Goal: Task Accomplishment & Management: Complete application form

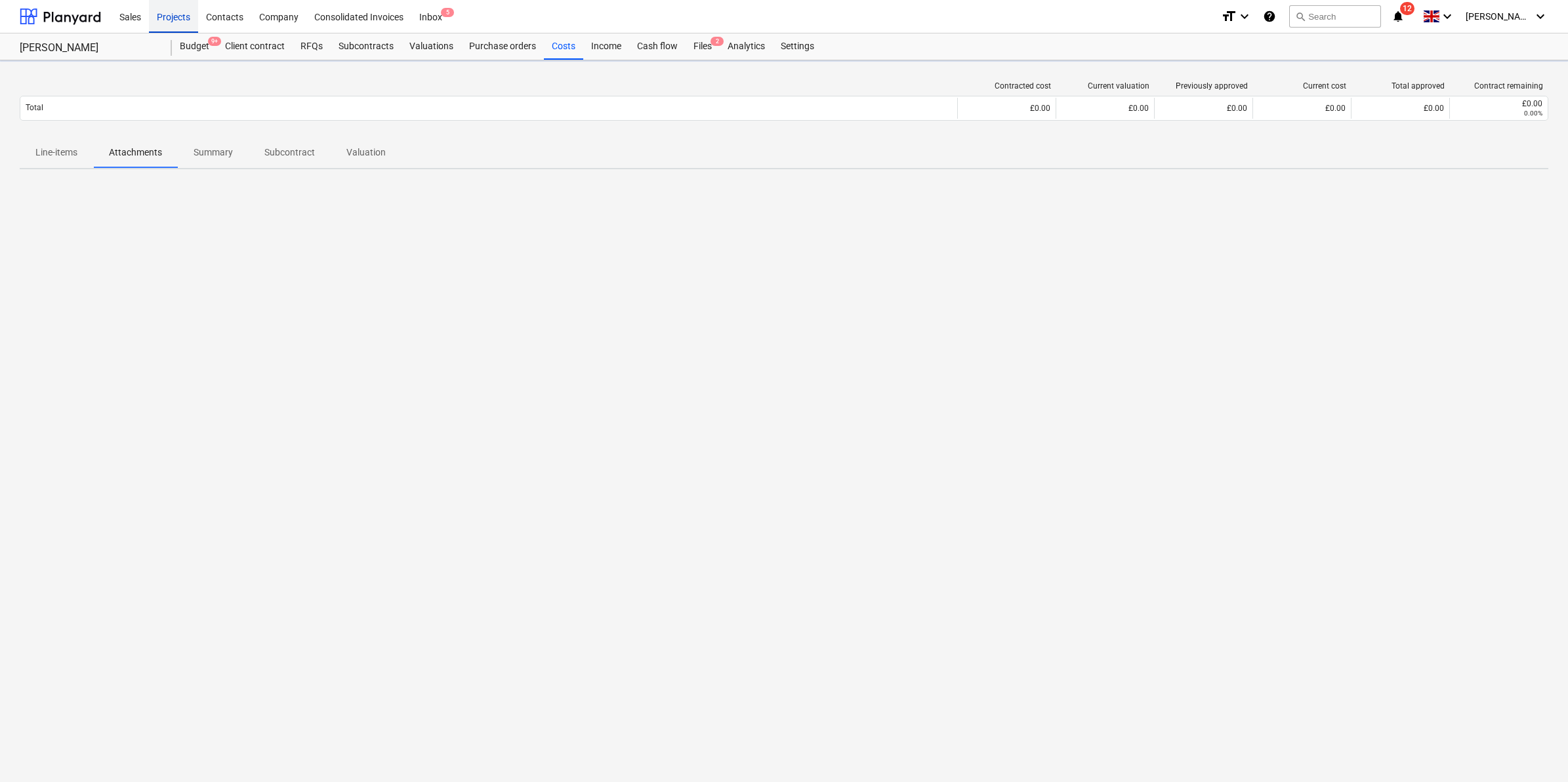
click at [164, 15] on div "Projects" at bounding box center [173, 16] width 49 height 33
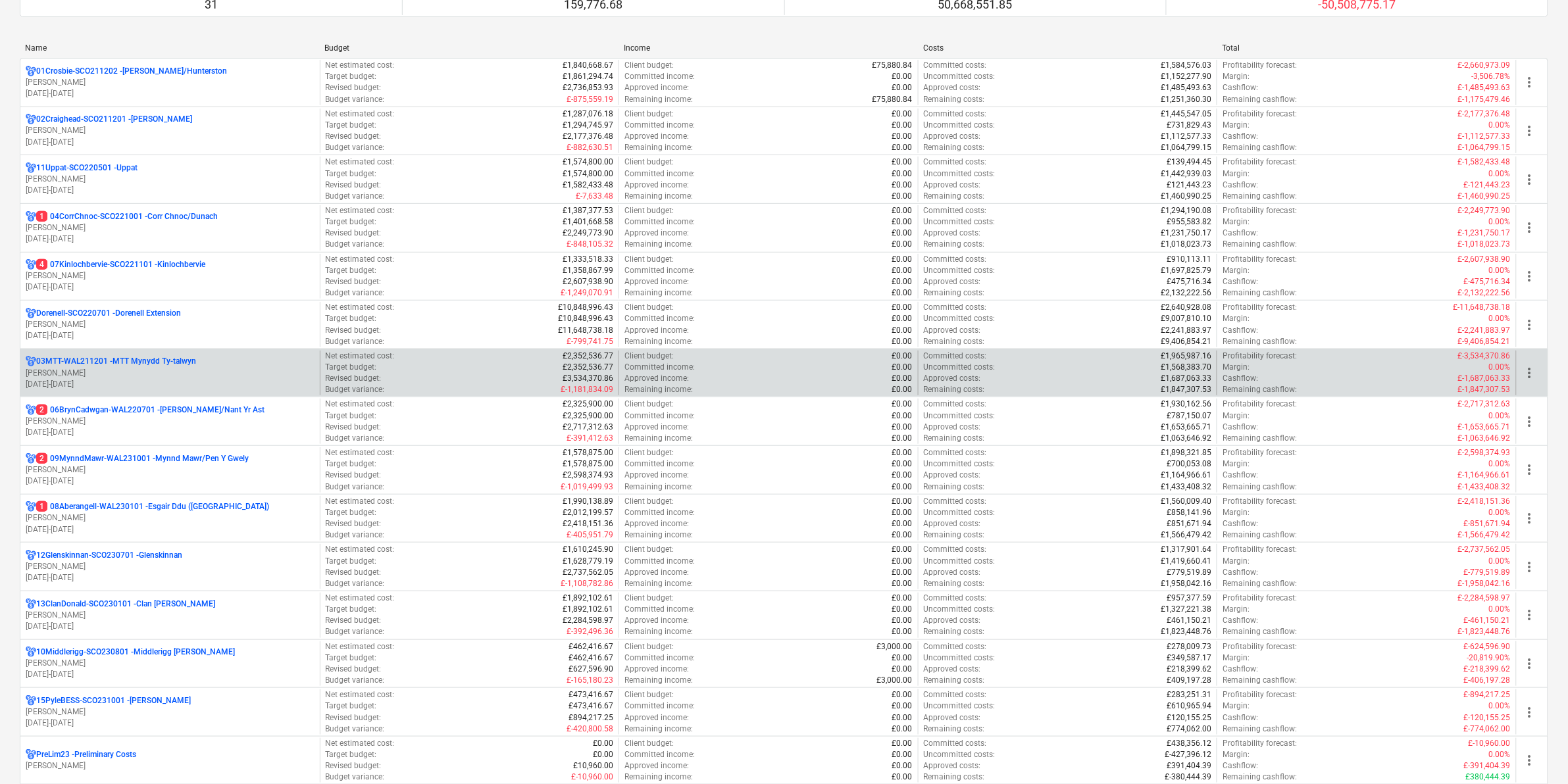
scroll to position [164, 0]
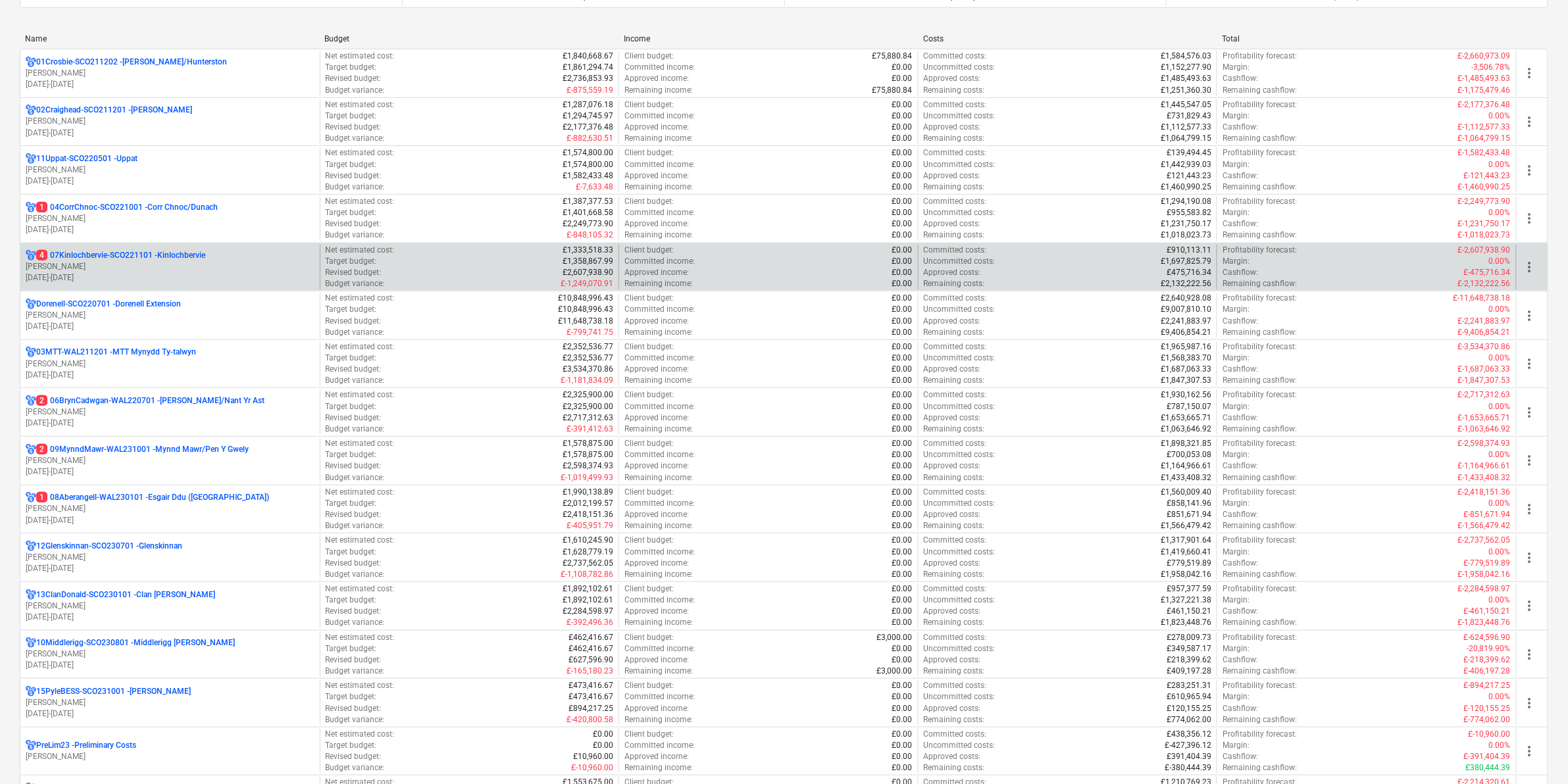
click at [254, 243] on div "4 07Kinlochbervie-SCO221101 - Kinlochbervie [PERSON_NAME] [DATE] - [DATE] Net e…" at bounding box center [784, 267] width 1529 height 48
click at [188, 261] on p "4 07Kinlochbervie-SCO221101 - Kinlochbervie" at bounding box center [120, 255] width 169 height 11
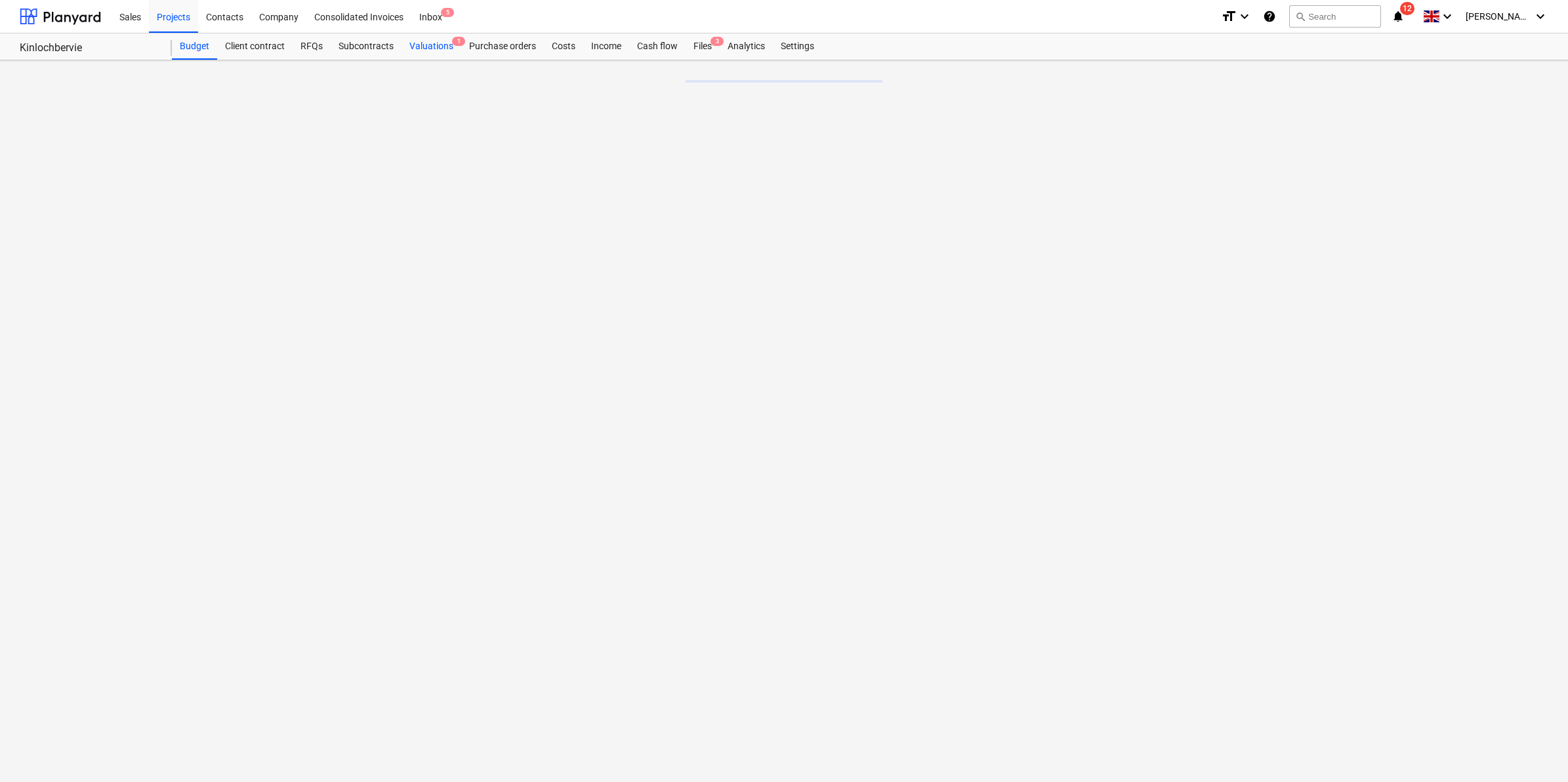
click at [455, 43] on span "1" at bounding box center [458, 41] width 13 height 9
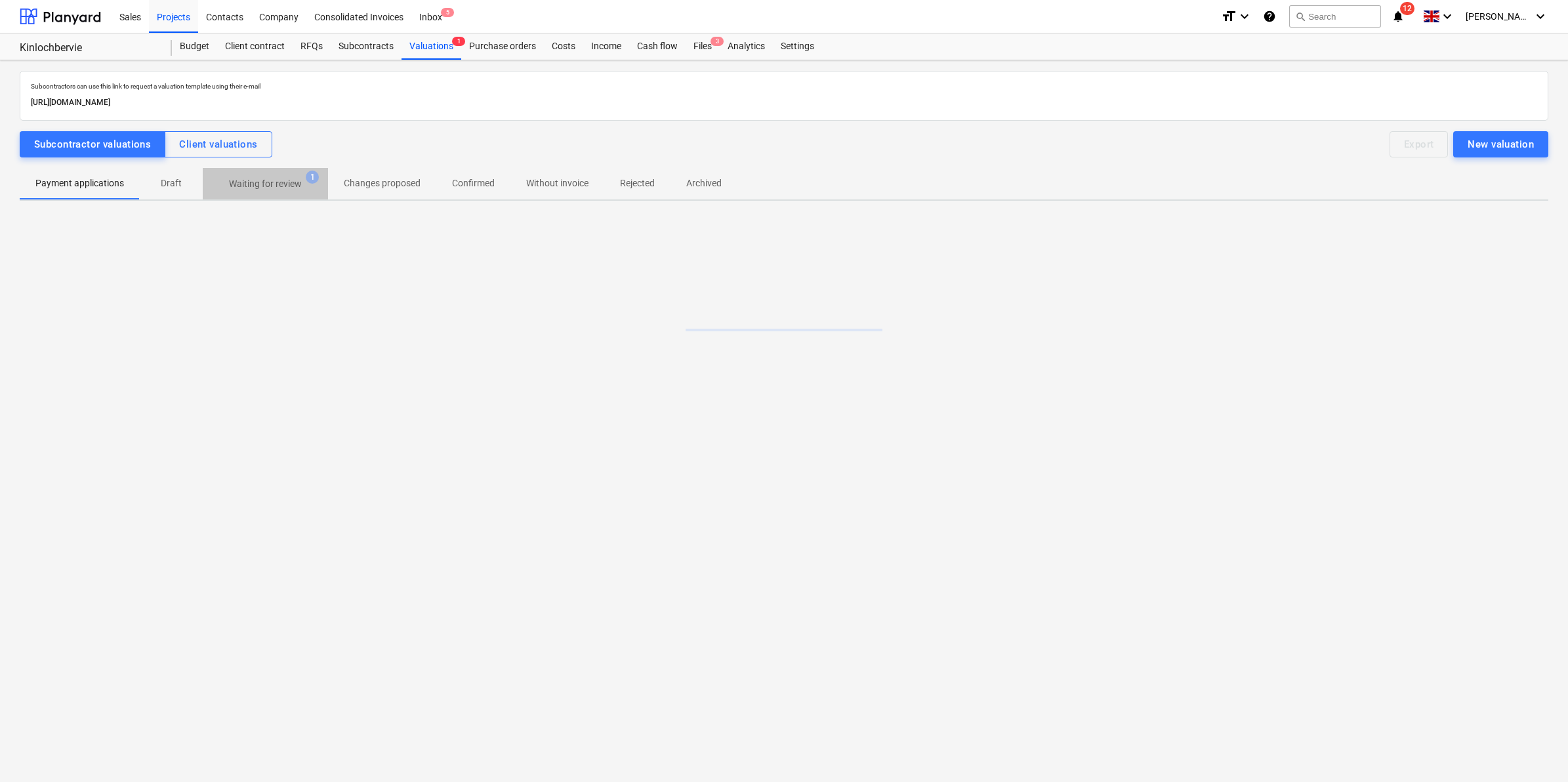
click at [266, 172] on span "Waiting for review 1" at bounding box center [265, 183] width 125 height 24
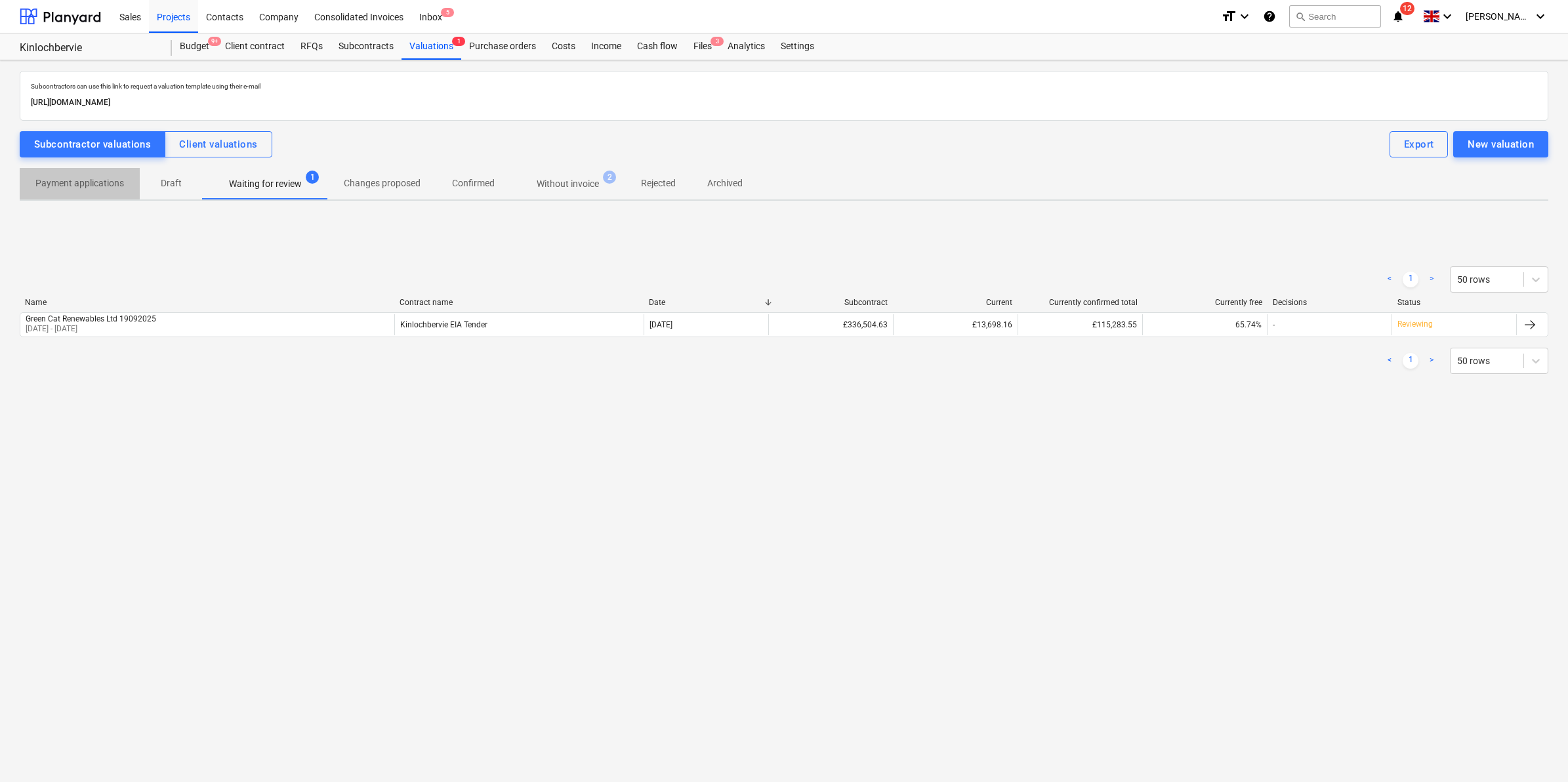
click at [106, 185] on p "Payment applications" at bounding box center [79, 184] width 88 height 14
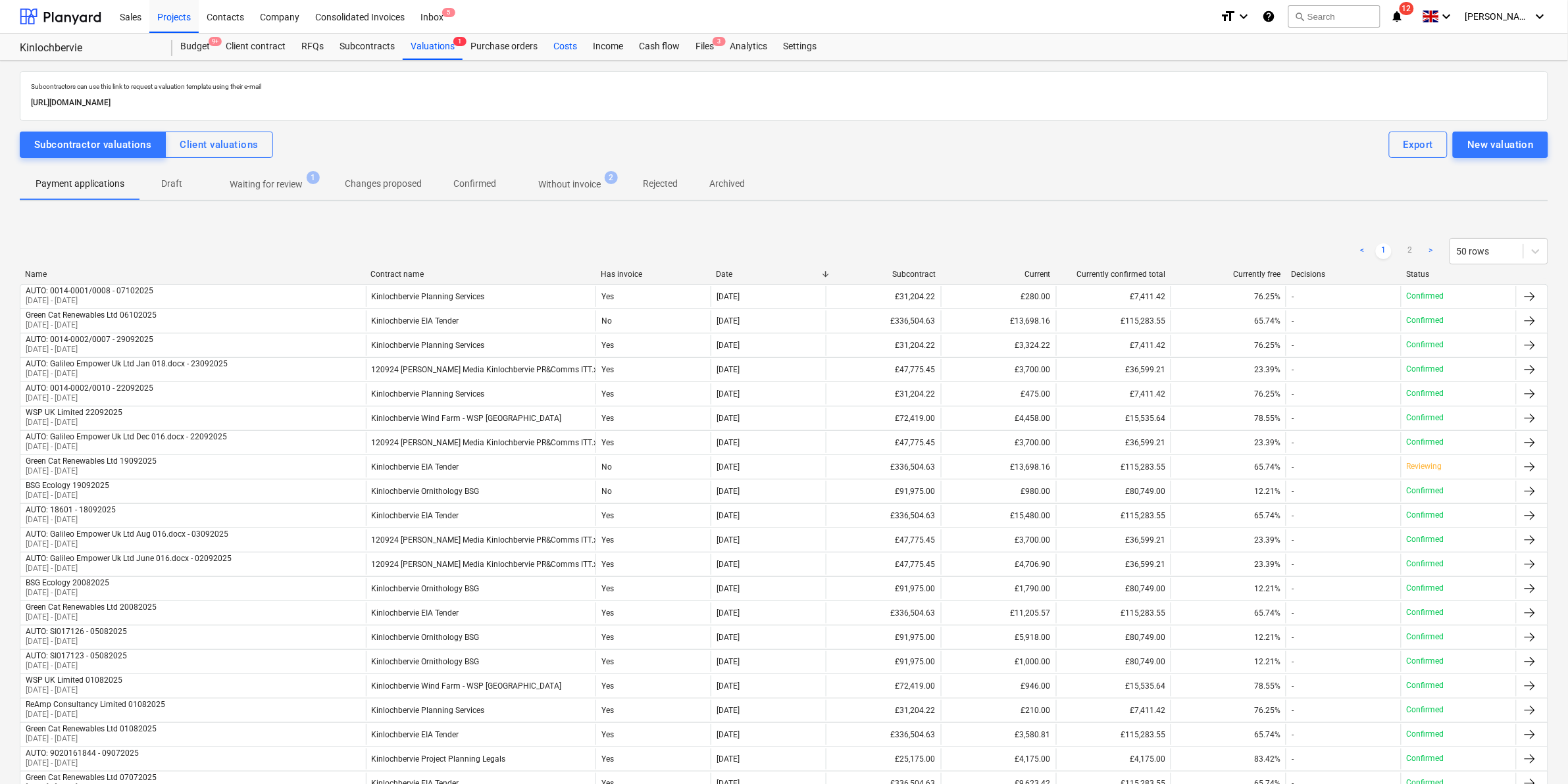
click at [548, 43] on div "Costs" at bounding box center [565, 46] width 39 height 26
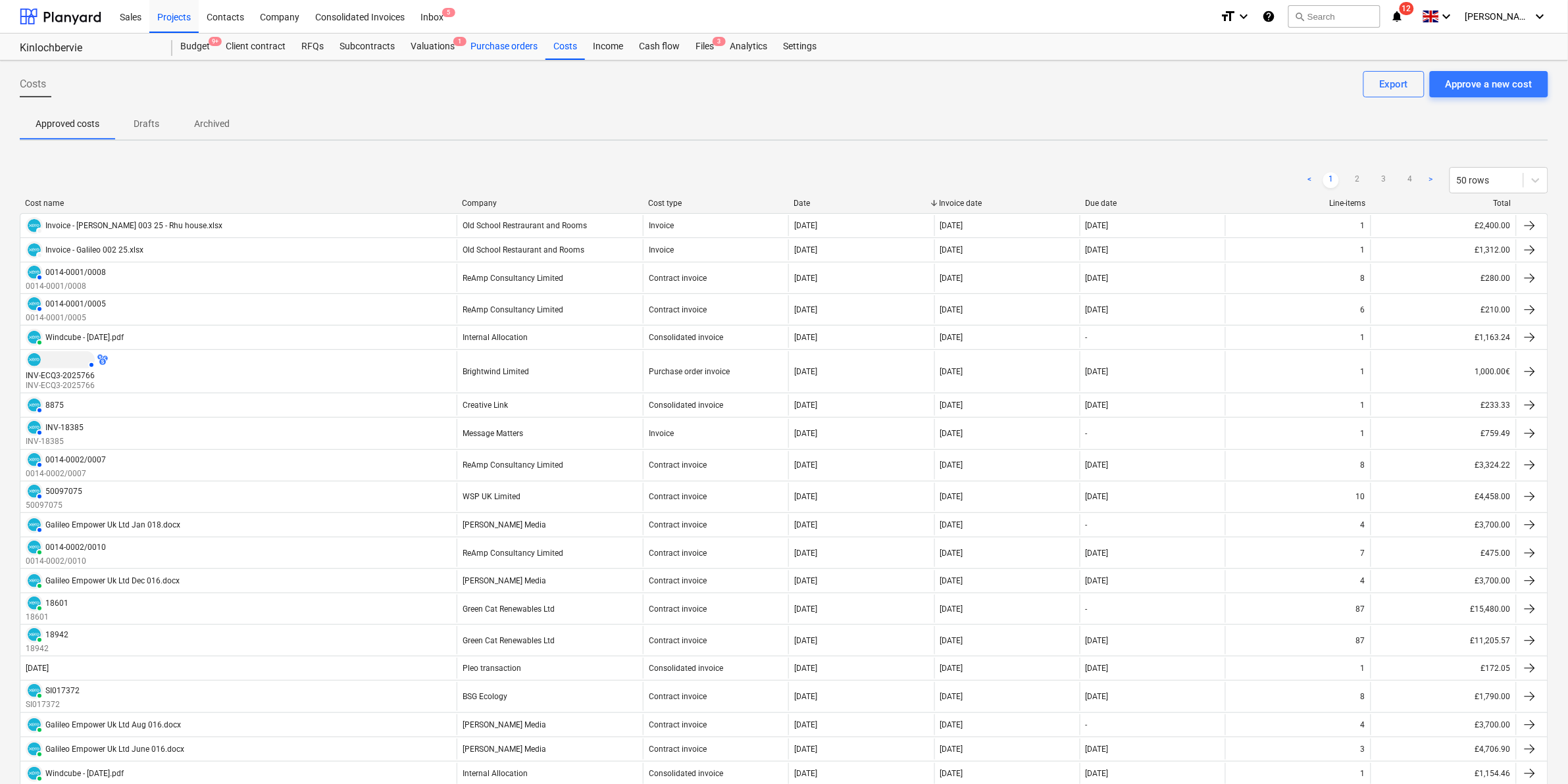
click at [504, 44] on div "Purchase orders" at bounding box center [504, 46] width 82 height 26
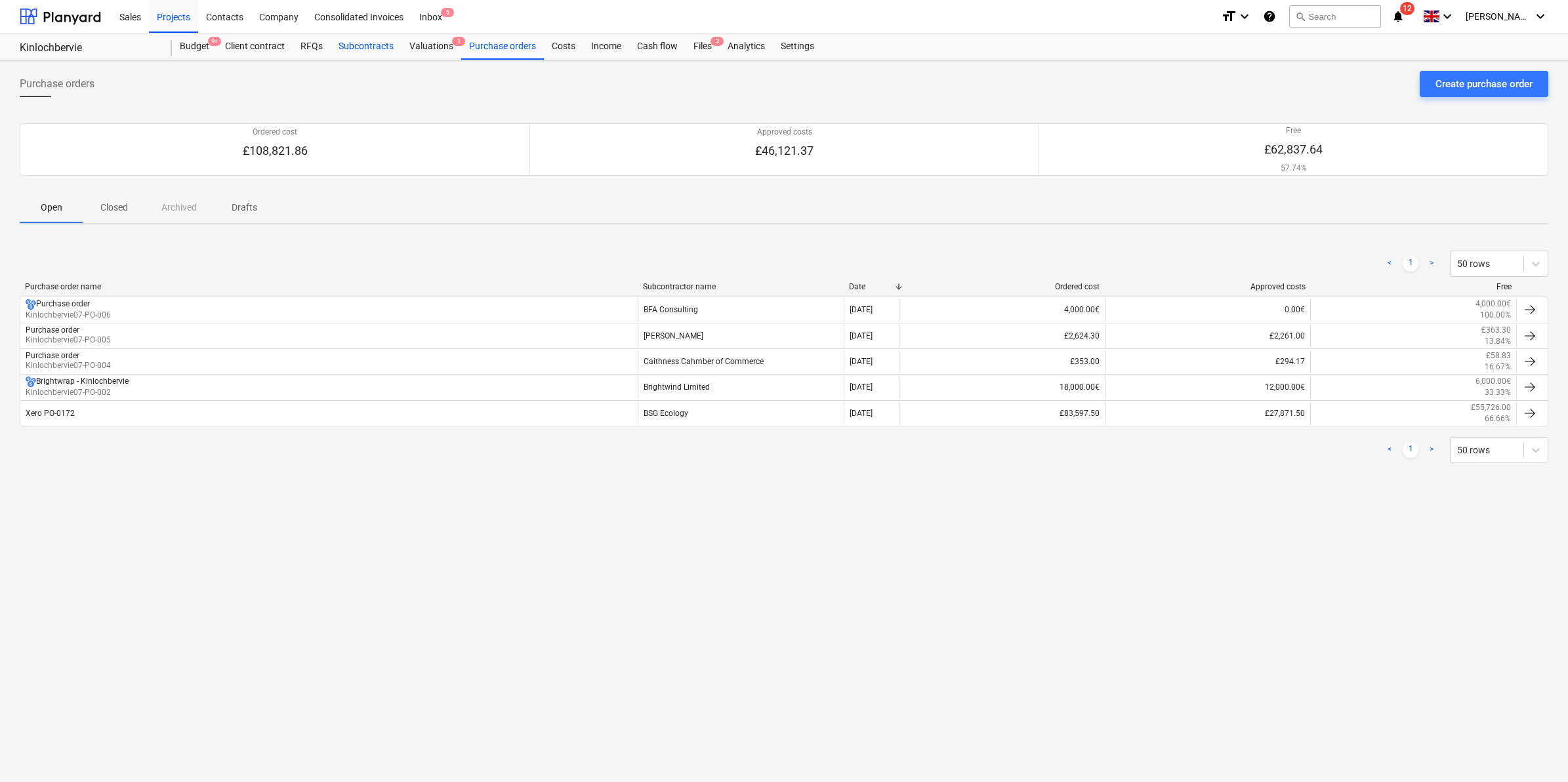
click at [379, 41] on div "Subcontracts" at bounding box center [366, 46] width 71 height 26
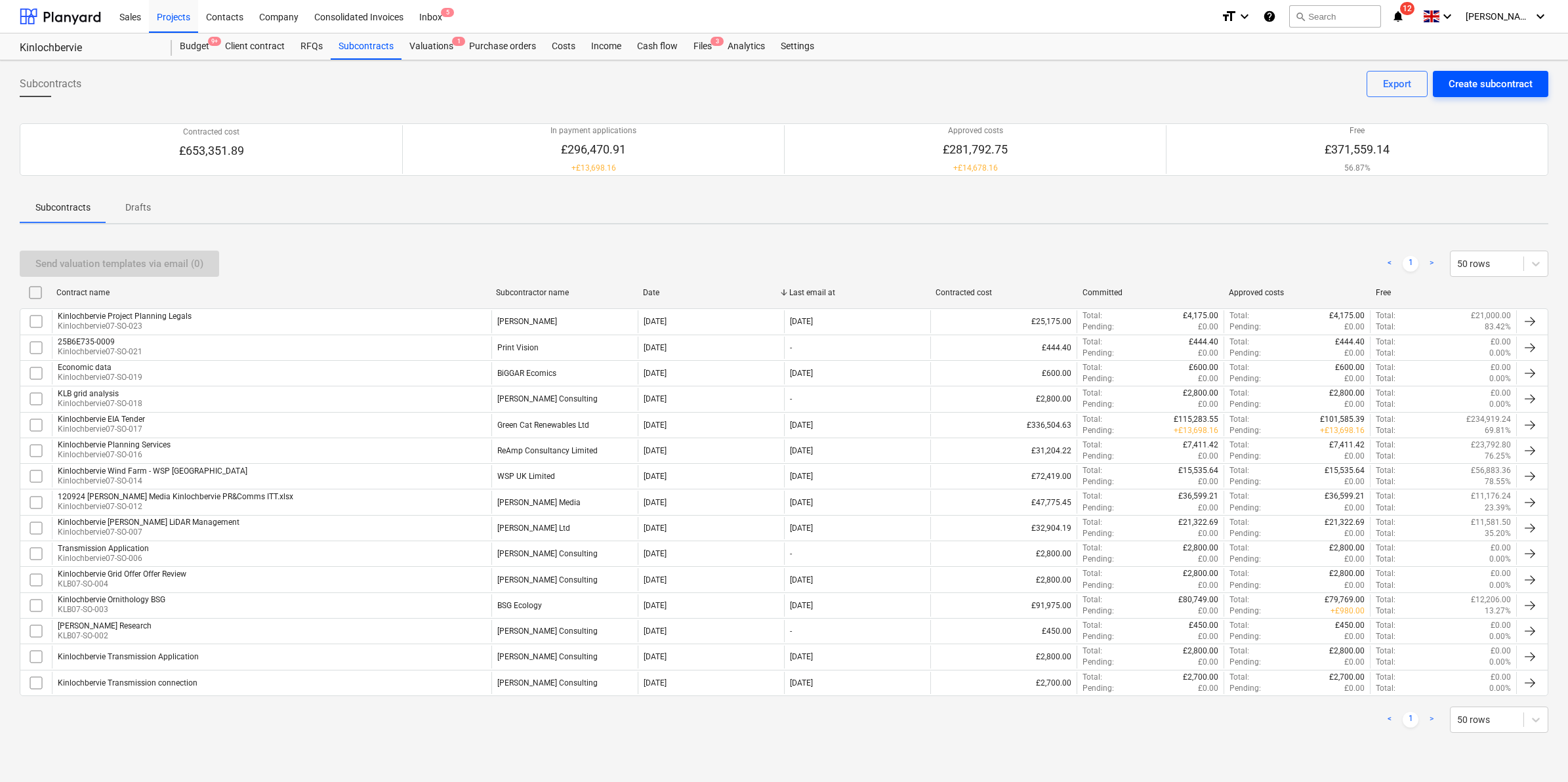
click at [1449, 80] on div "Create subcontract" at bounding box center [1491, 83] width 84 height 17
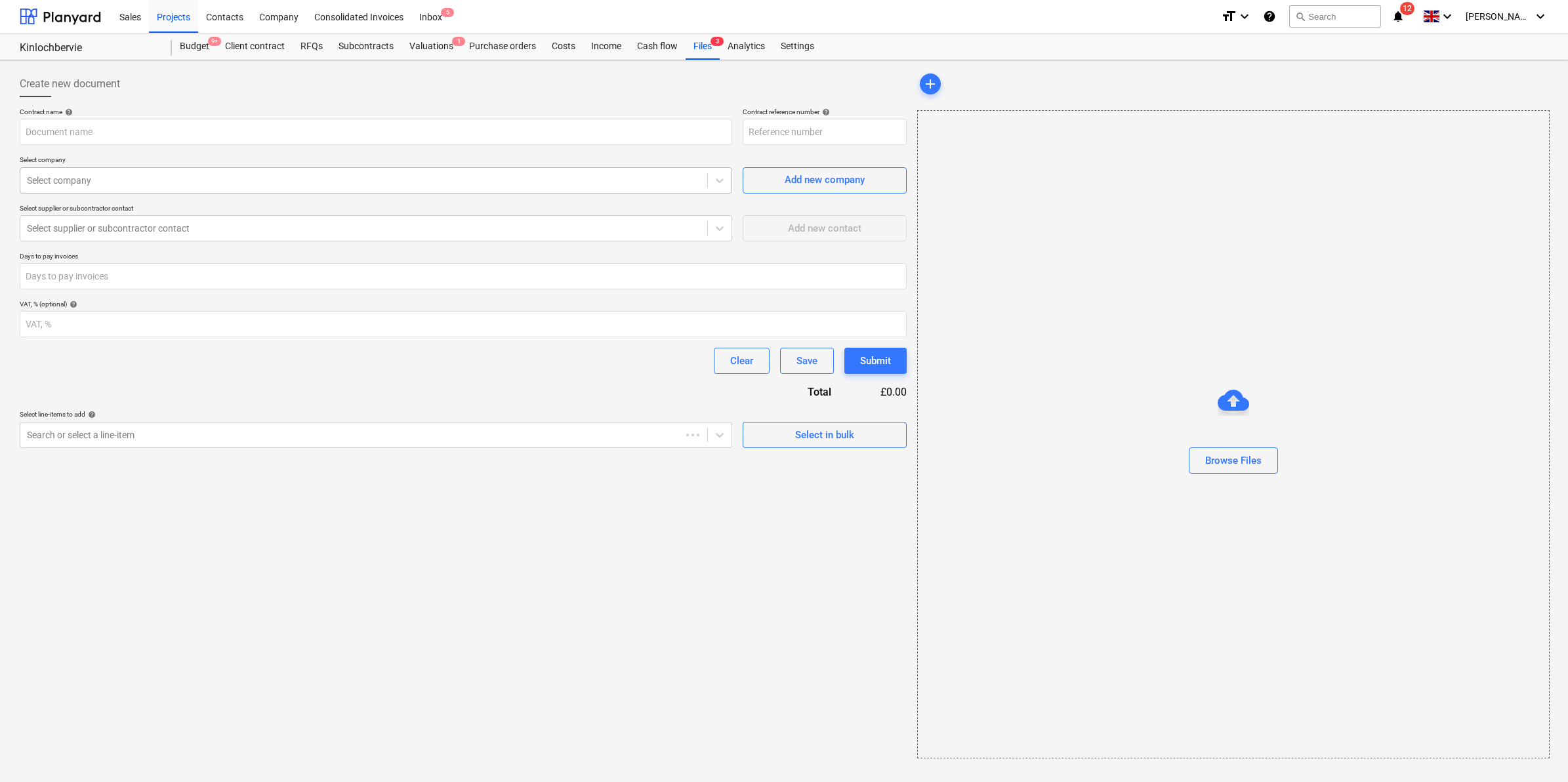
type input "07Kinlochbervie-SCO221101-SO-025"
click at [233, 126] on input "text" at bounding box center [375, 132] width 712 height 26
type input "Kinlochbervie Updated Biggar Econ Stats"
click at [1245, 457] on div "Browse Files" at bounding box center [1234, 460] width 56 height 17
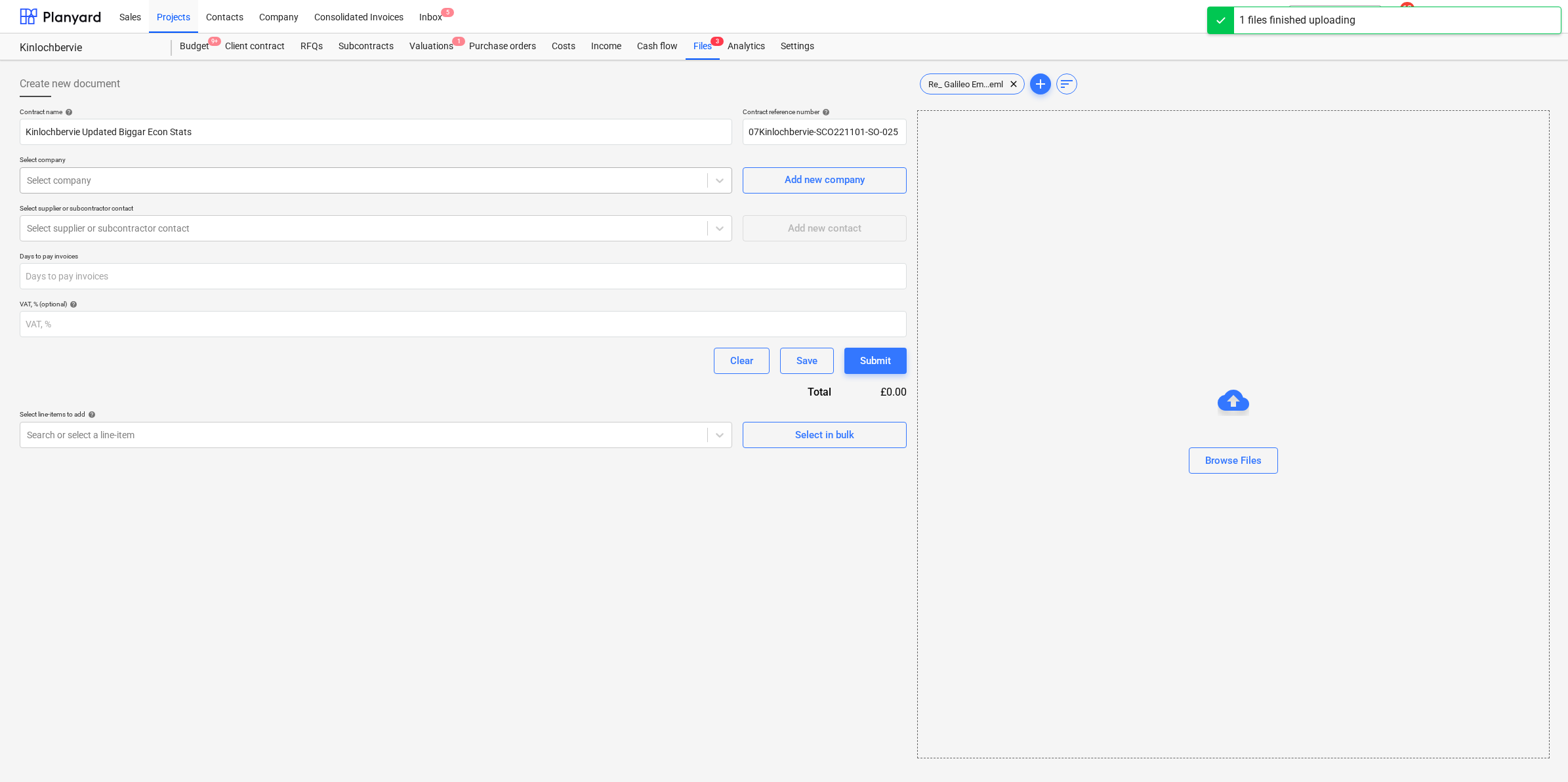
click at [135, 187] on div "Select company" at bounding box center [363, 180] width 687 height 18
type input "bigg"
click at [172, 227] on div at bounding box center [364, 227] width 674 height 13
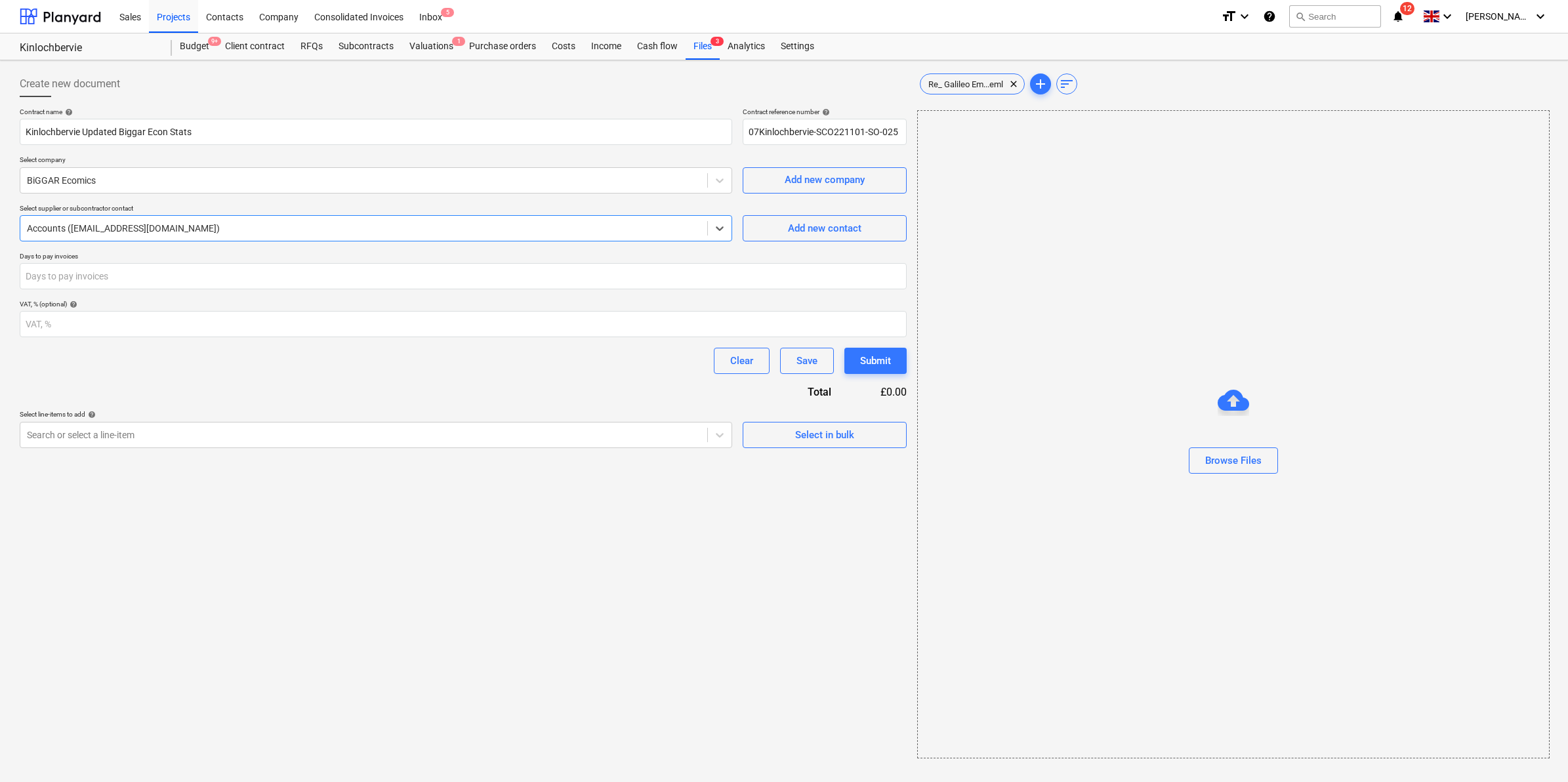
click at [132, 294] on div "Contract name help [PERSON_NAME] Updated Biggar Econ Stats Contract reference n…" at bounding box center [463, 277] width 887 height 340
click at [113, 430] on div at bounding box center [364, 435] width 674 height 13
type input "p"
type input "900"
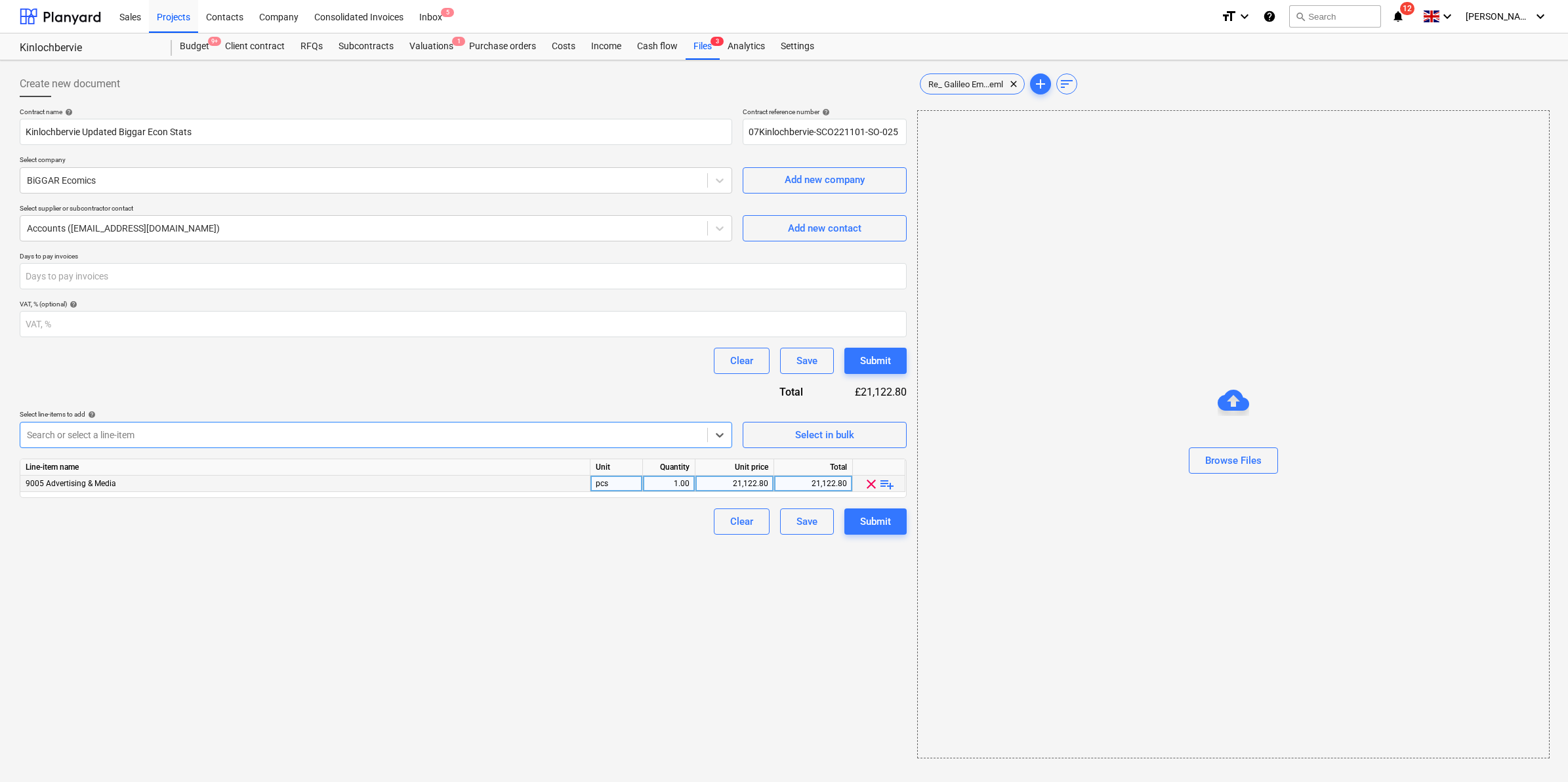
click at [891, 484] on span "playlist_add" at bounding box center [887, 484] width 16 height 16
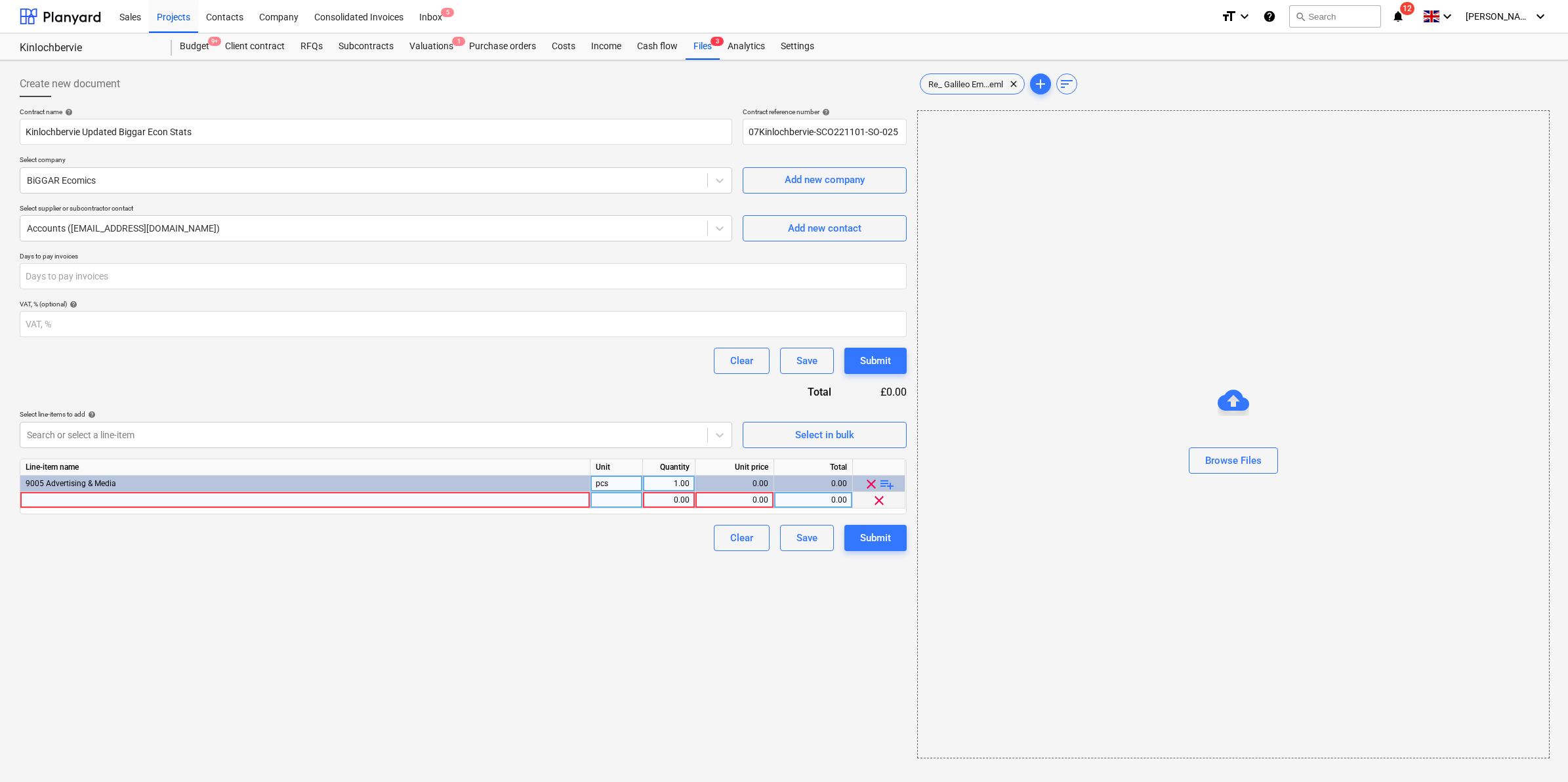
click at [669, 496] on div "0.00" at bounding box center [668, 499] width 41 height 17
type input "1"
click at [724, 496] on div "0.00" at bounding box center [734, 499] width 67 height 17
type input "500"
click at [430, 723] on div "Create new document Contract name help Kinlochbervie Updated Biggar Econ Stats …" at bounding box center [463, 415] width 898 height 698
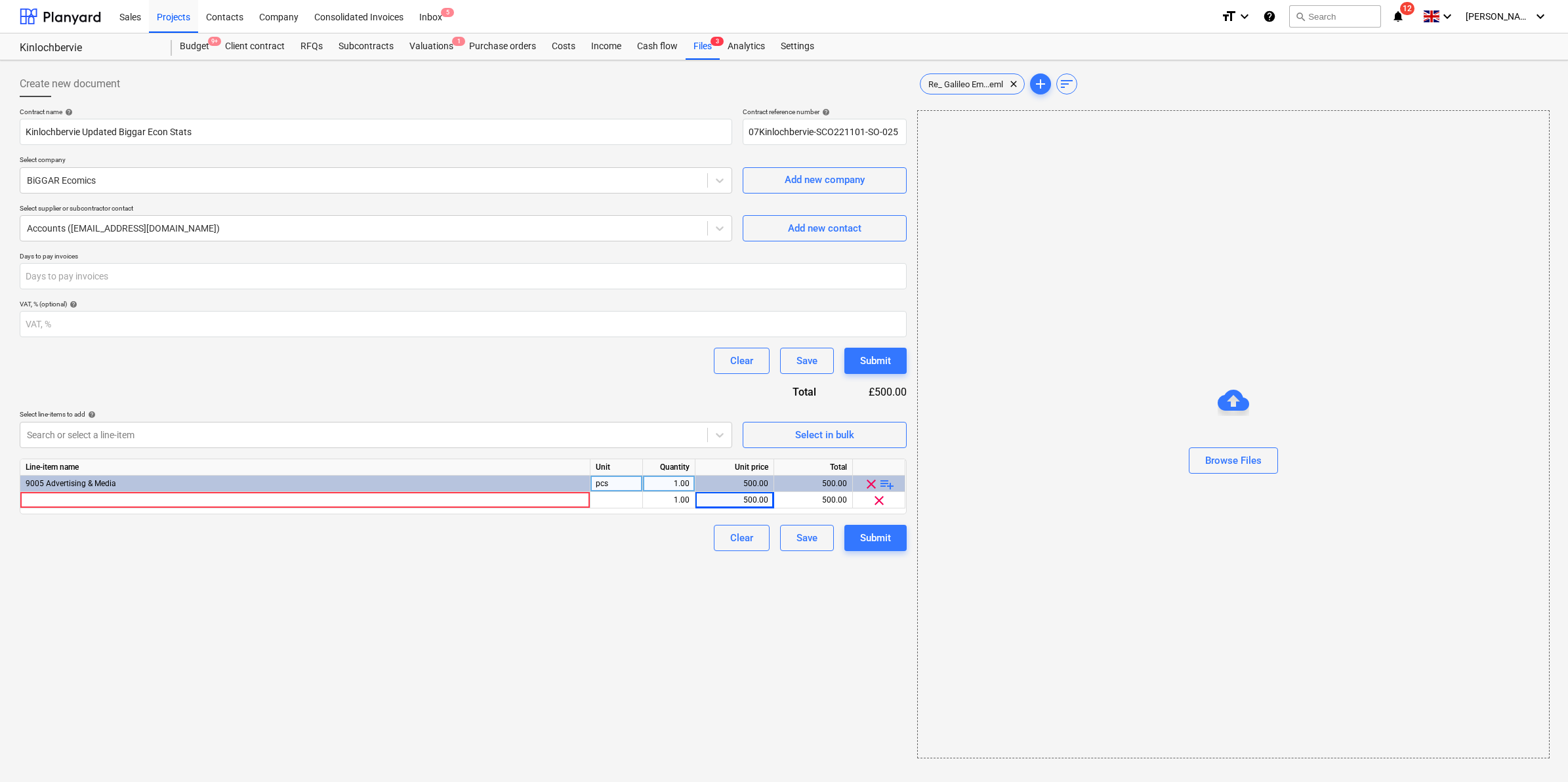
click at [333, 489] on div "9005 Advertising & Media" at bounding box center [305, 484] width 570 height 17
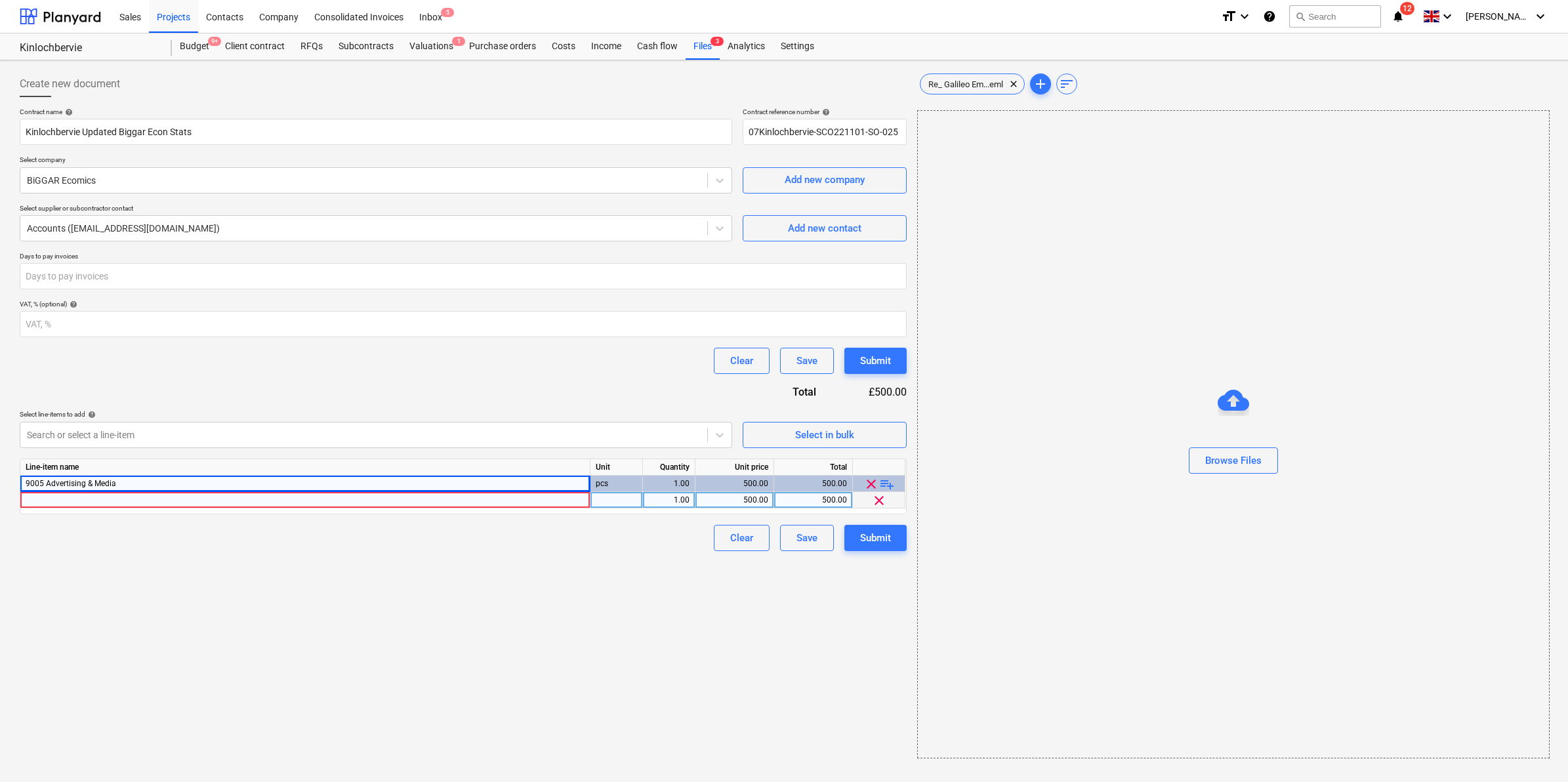
click at [332, 504] on div at bounding box center [305, 499] width 570 height 17
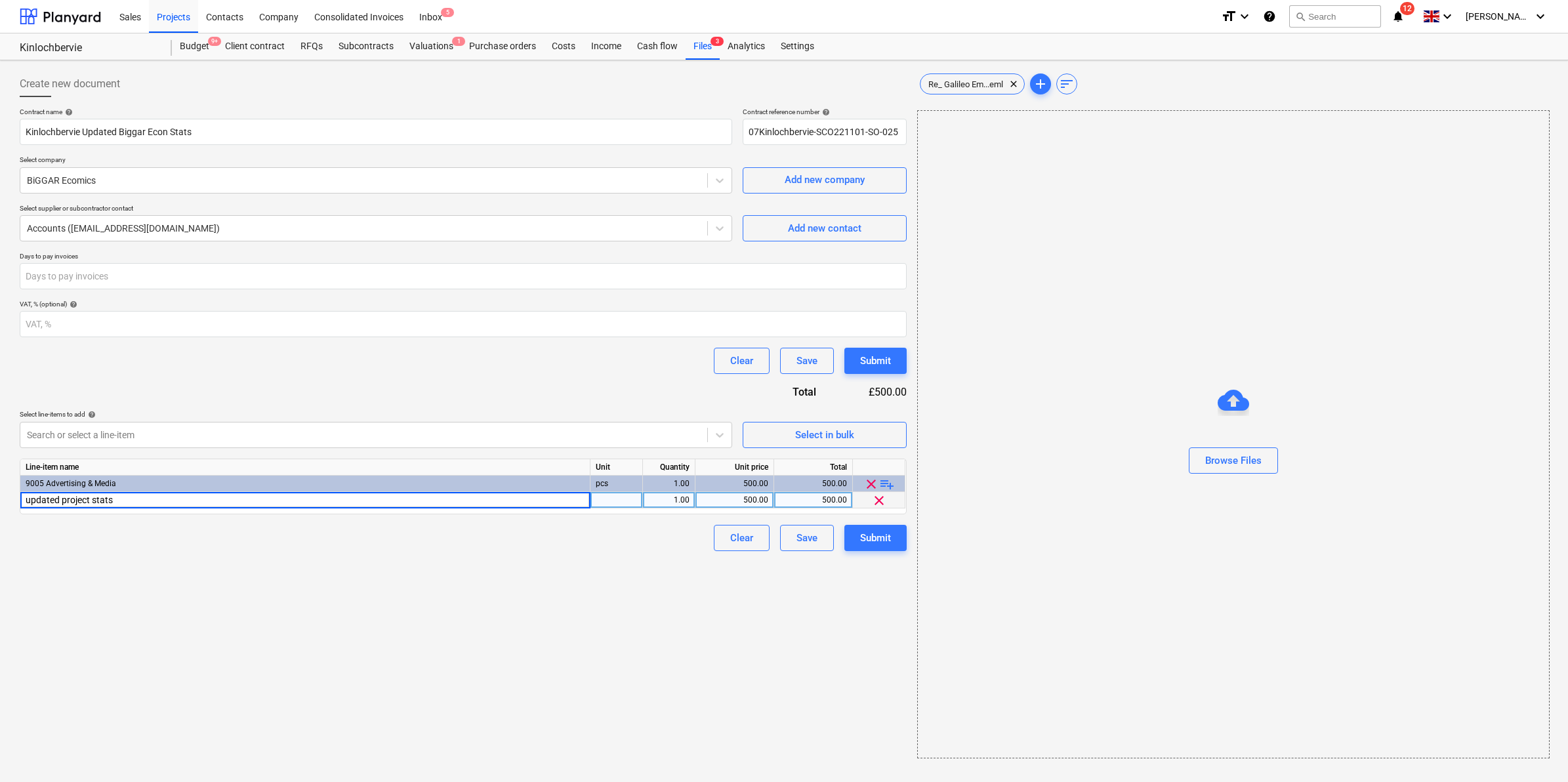
type input "updated project stats"
click at [886, 359] on div "Submit" at bounding box center [875, 360] width 31 height 17
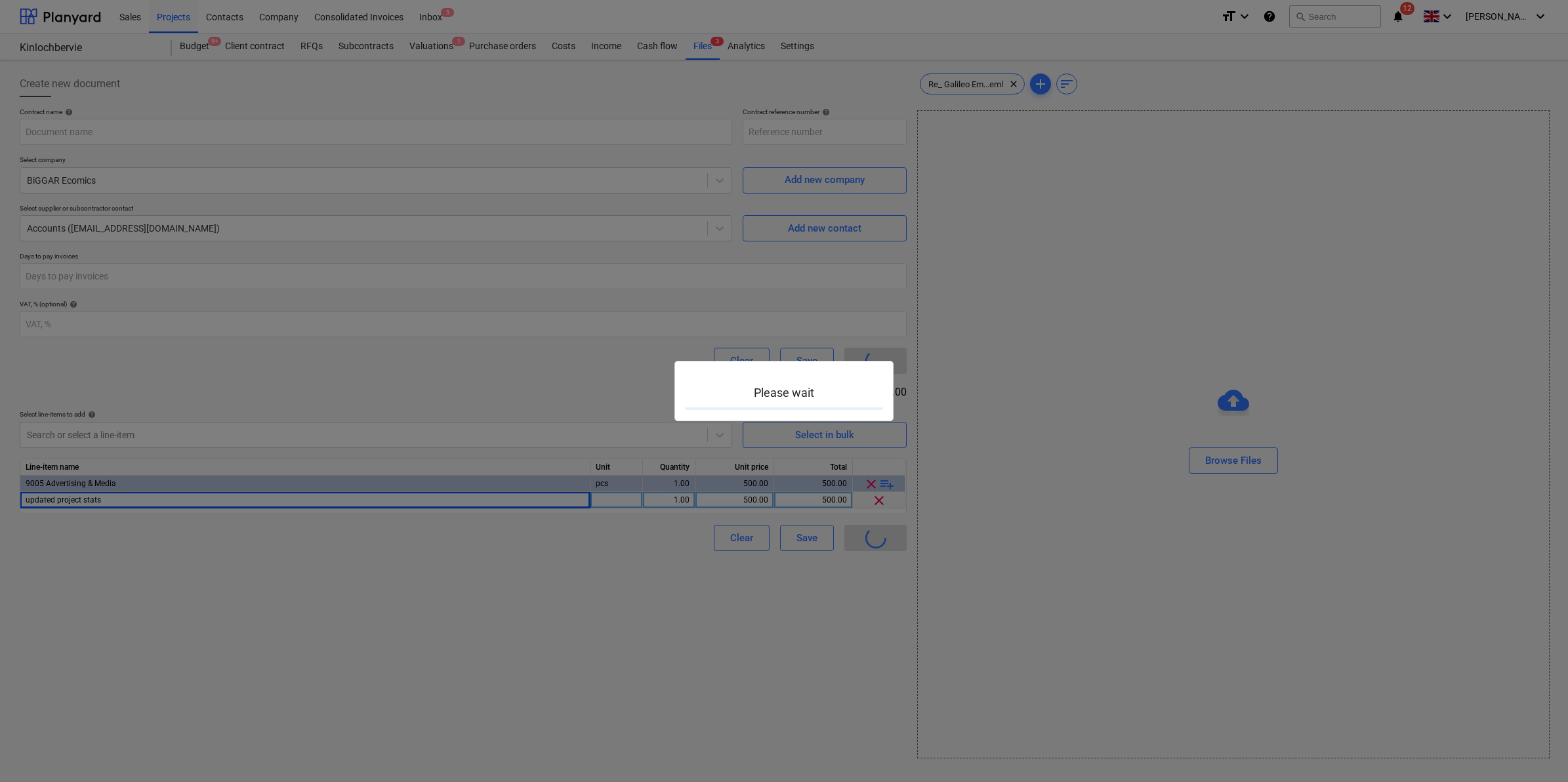
type input "07Kinlochbervie-SCO221101-SO-025"
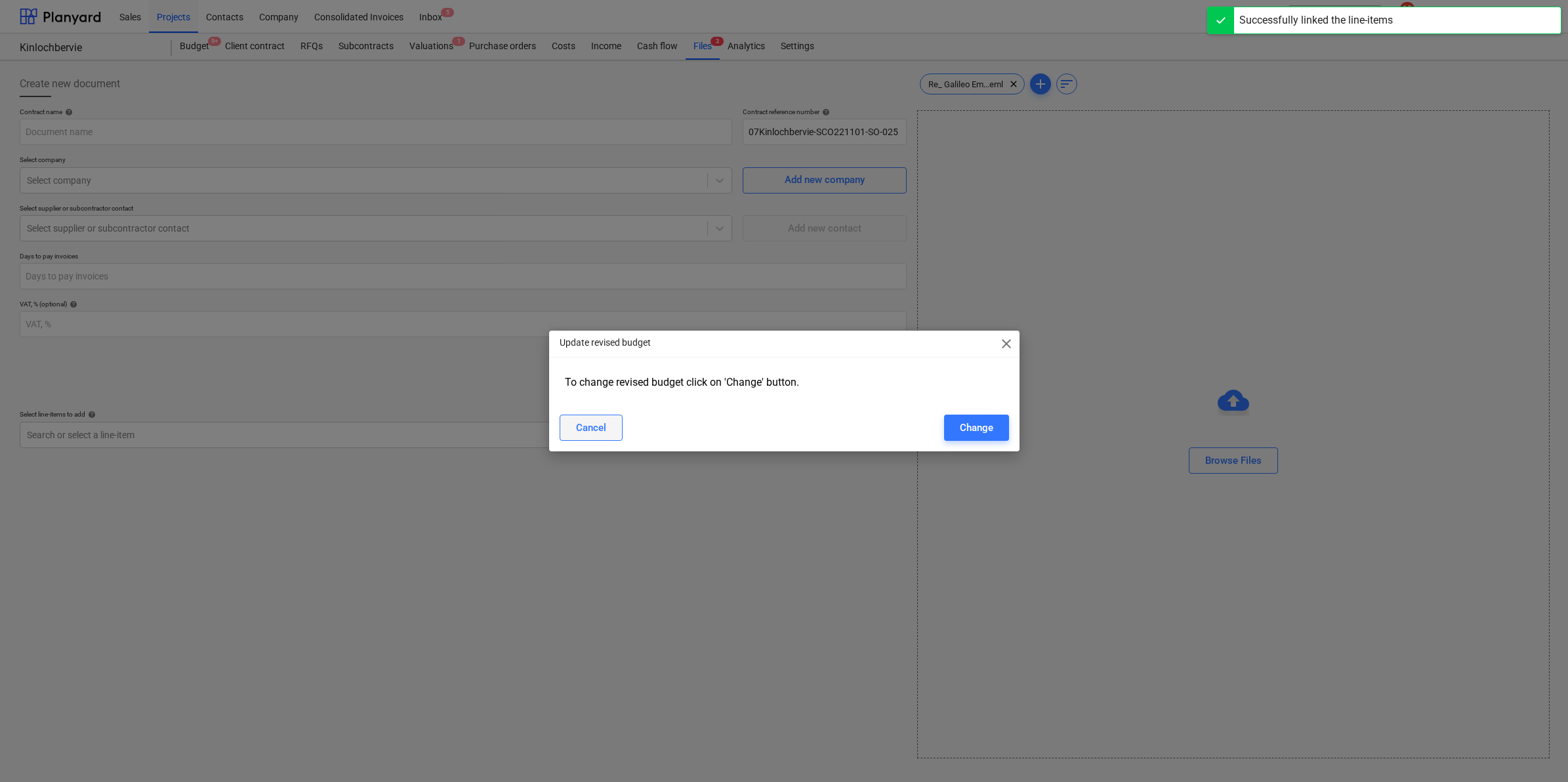
click at [576, 431] on div "Cancel" at bounding box center [591, 427] width 30 height 17
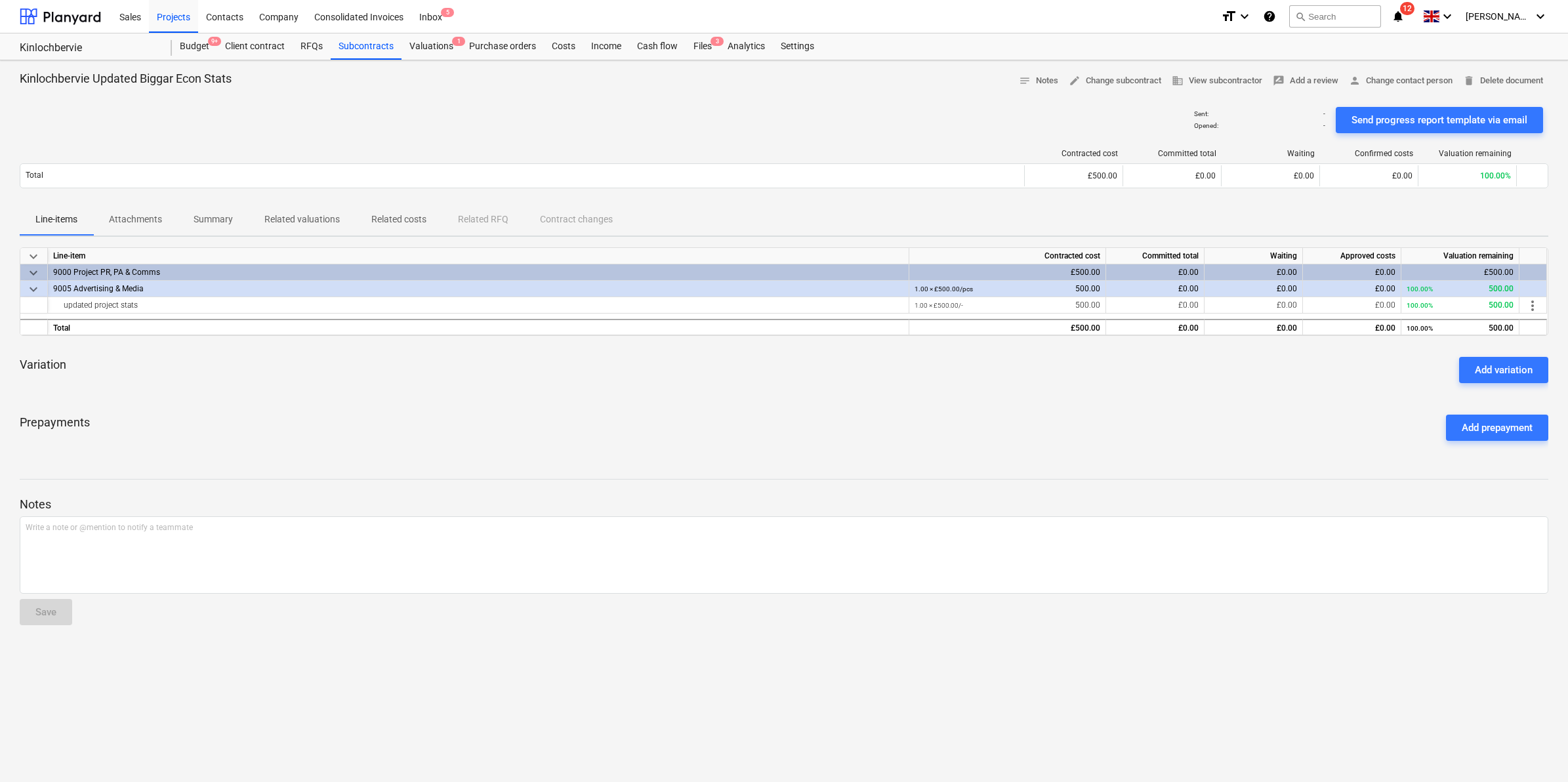
click at [154, 225] on p "Attachments" at bounding box center [135, 220] width 53 height 14
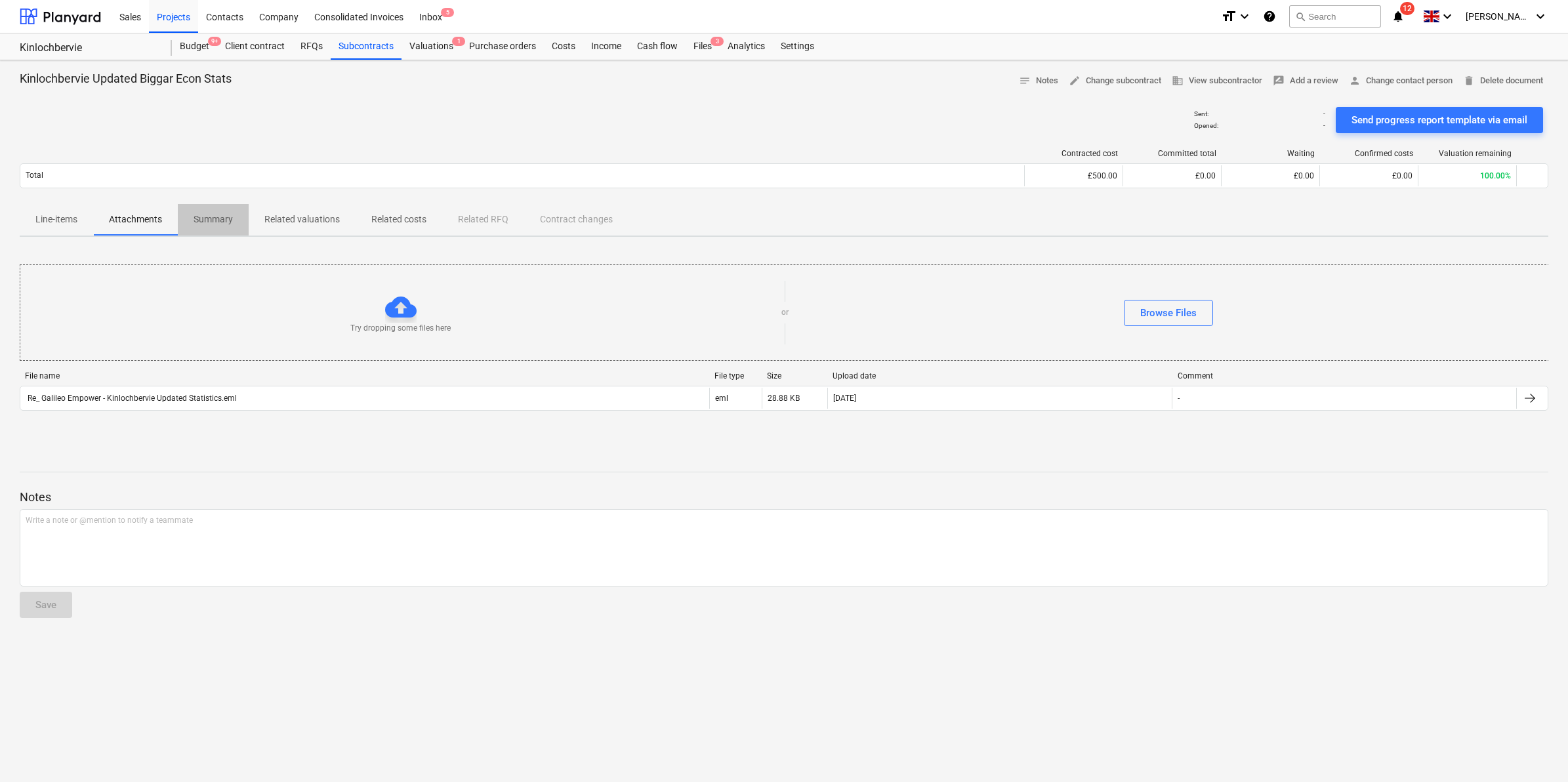
click at [227, 227] on span "Summary" at bounding box center [213, 219] width 71 height 22
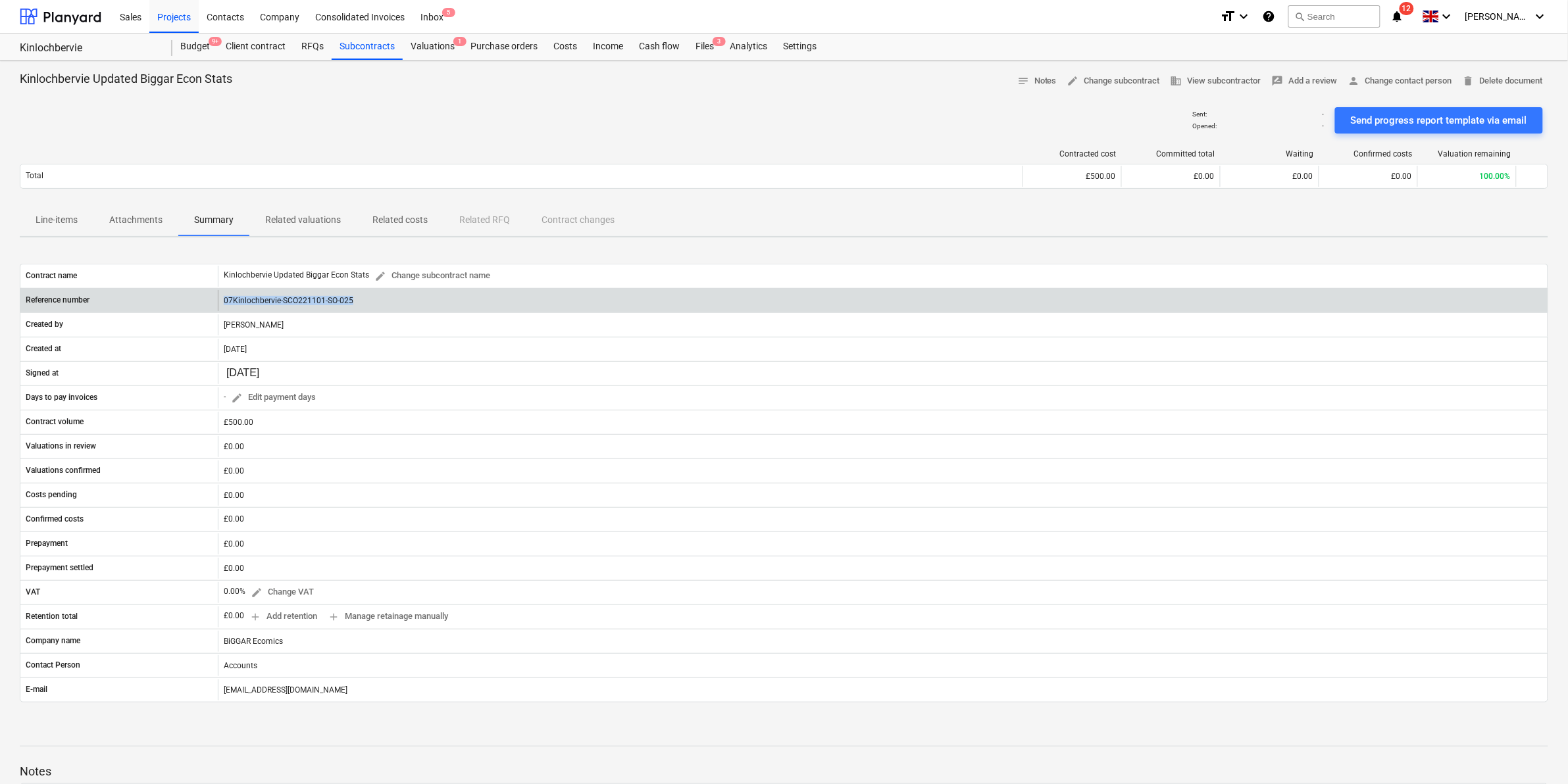
drag, startPoint x: 377, startPoint y: 308, endPoint x: 198, endPoint y: 306, distance: 179.0
click at [198, 306] on div "Reference number 07Kinlochbervie-SCO221101-SO-025" at bounding box center [784, 301] width 1528 height 21
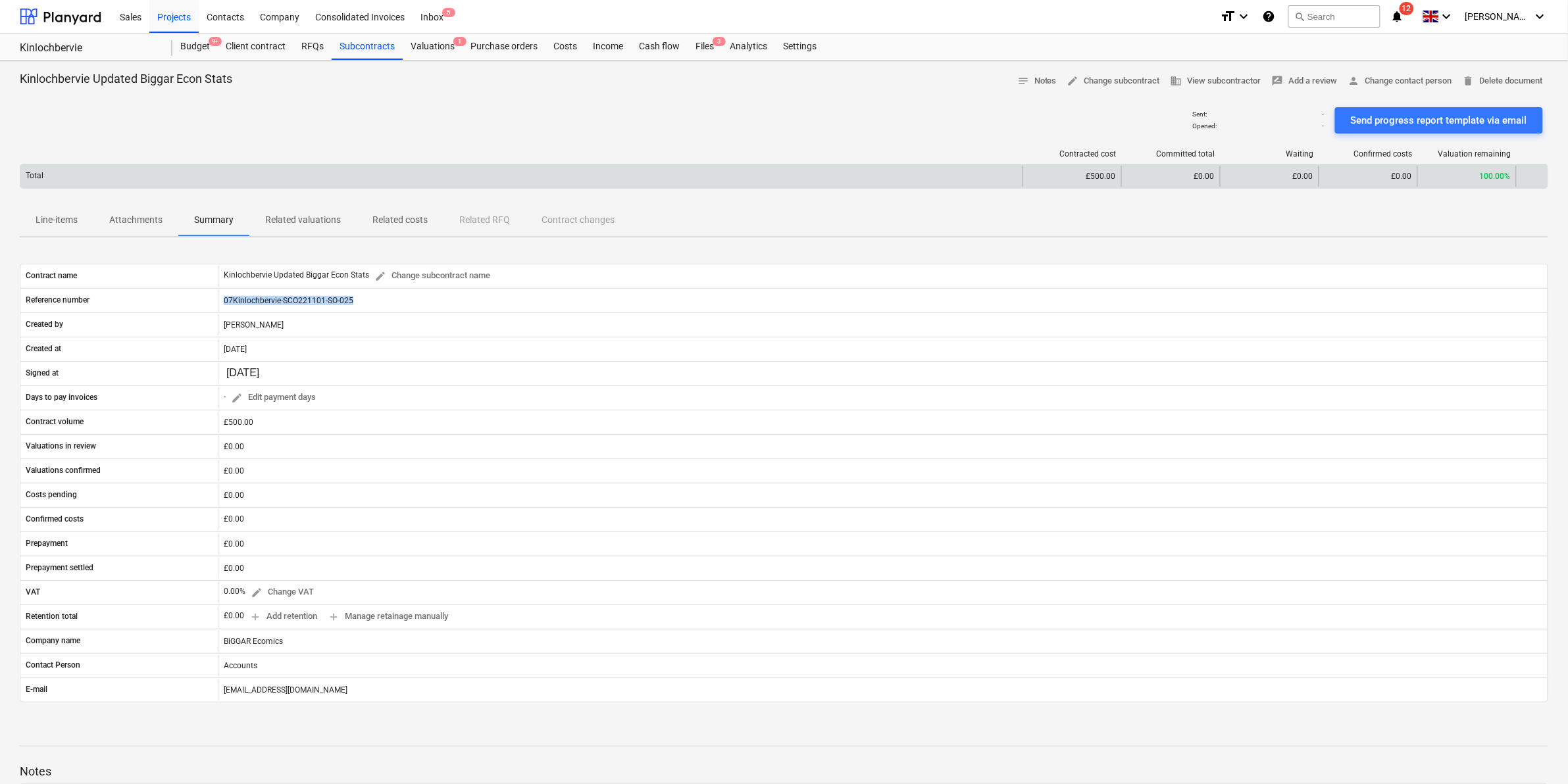
copy div "07Kinlochbervie-SCO221101-SO-025"
